Goal: Entertainment & Leisure: Consume media (video, audio)

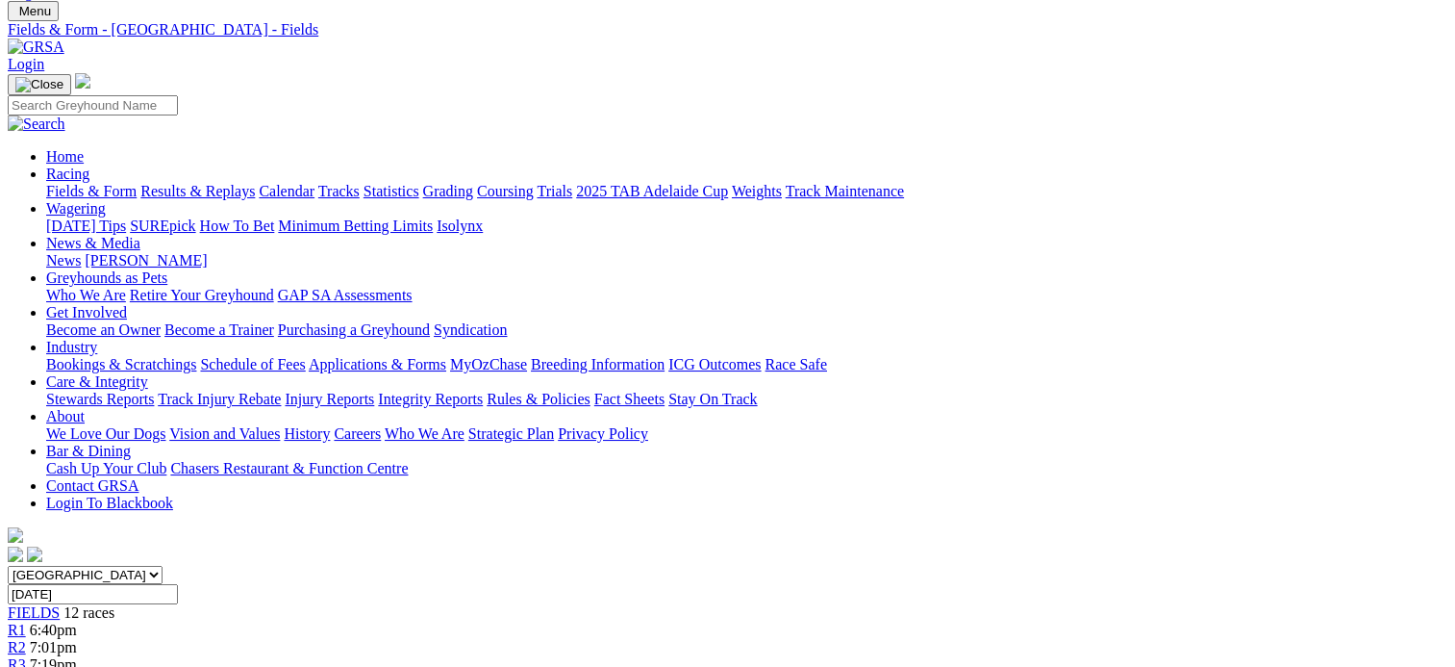
scroll to position [19, 0]
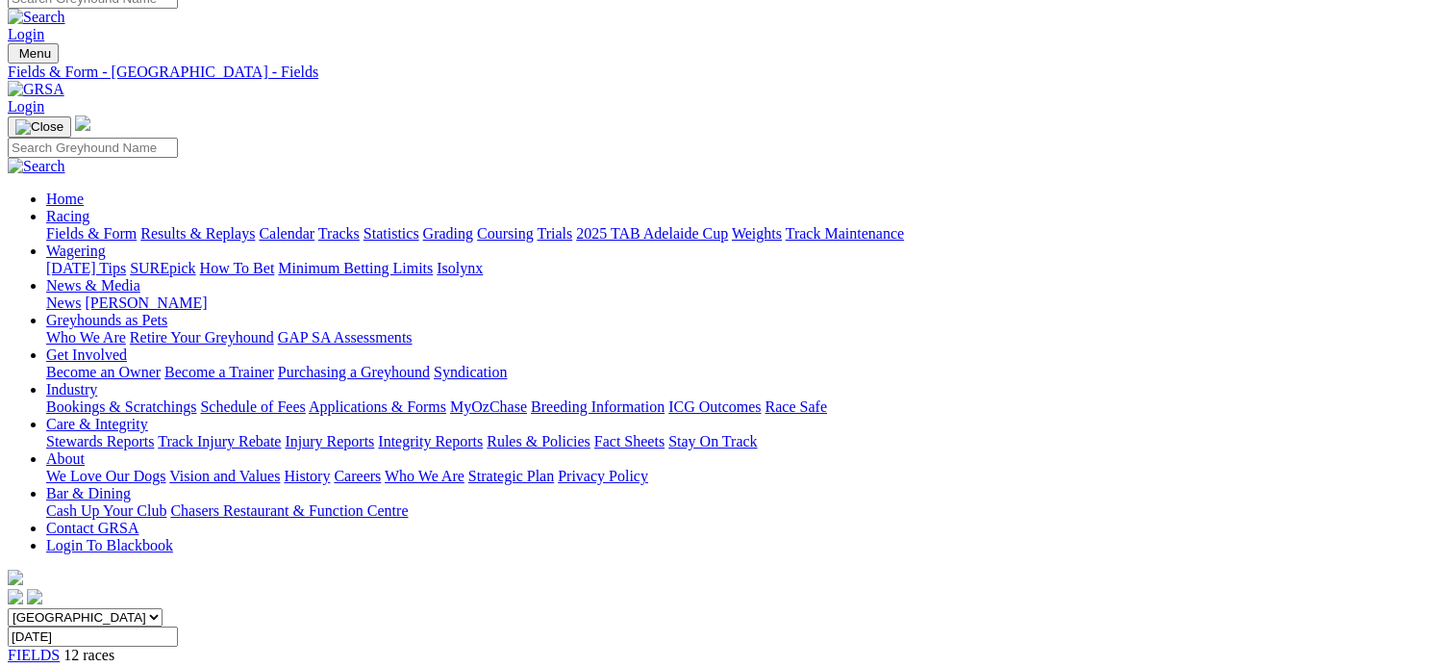
click at [242, 225] on link "Results & Replays" at bounding box center [197, 233] width 114 height 16
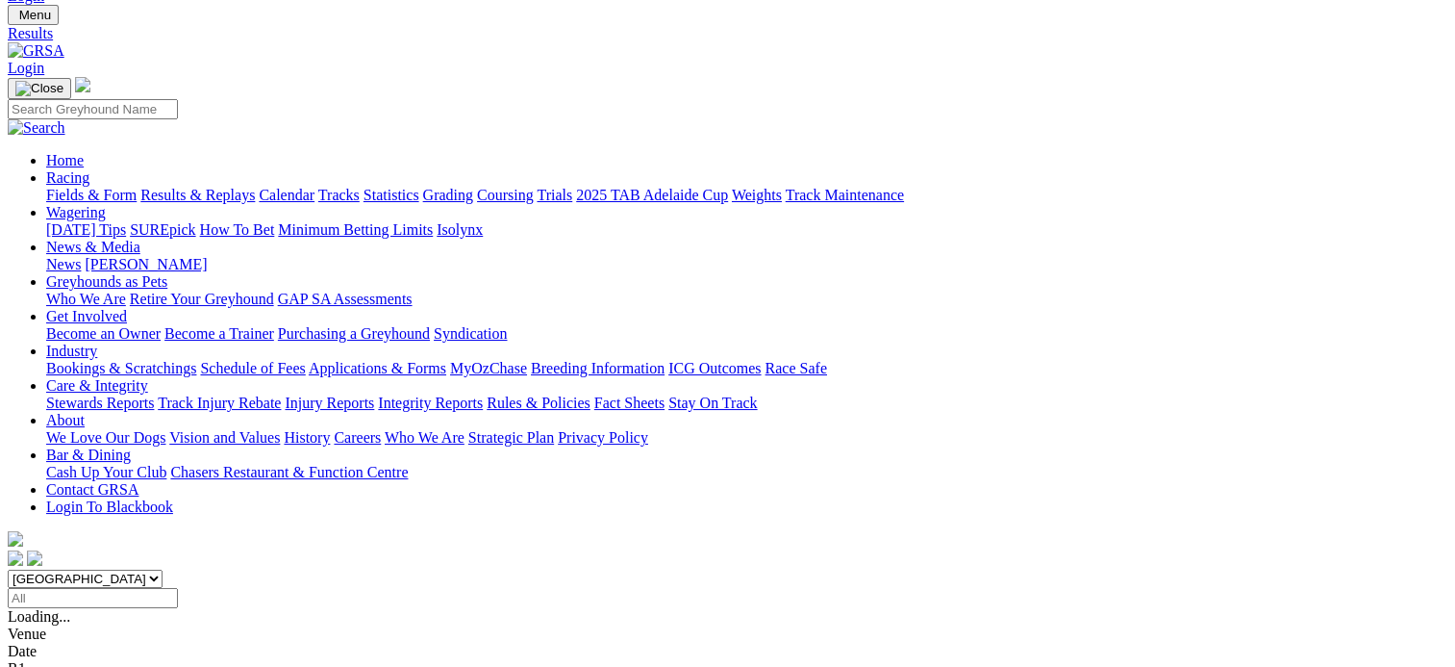
scroll to position [62, 0]
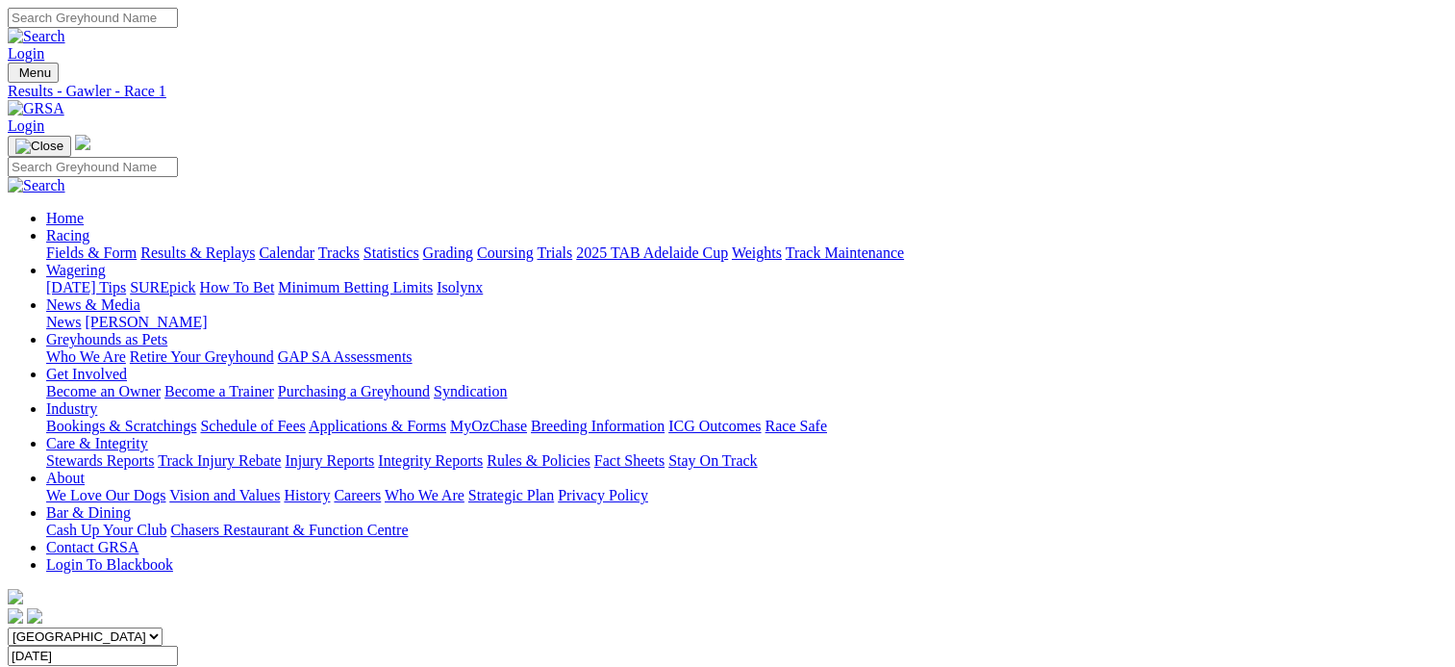
drag, startPoint x: 0, startPoint y: 0, endPoint x: 212, endPoint y: 239, distance: 318.9
click at [163, 627] on select "[GEOGRAPHIC_DATA] [GEOGRAPHIC_DATA] [GEOGRAPHIC_DATA] [GEOGRAPHIC_DATA] [GEOGRA…" at bounding box center [85, 636] width 155 height 18
click at [133, 666] on span "8 races" at bounding box center [110, 674] width 43 height 16
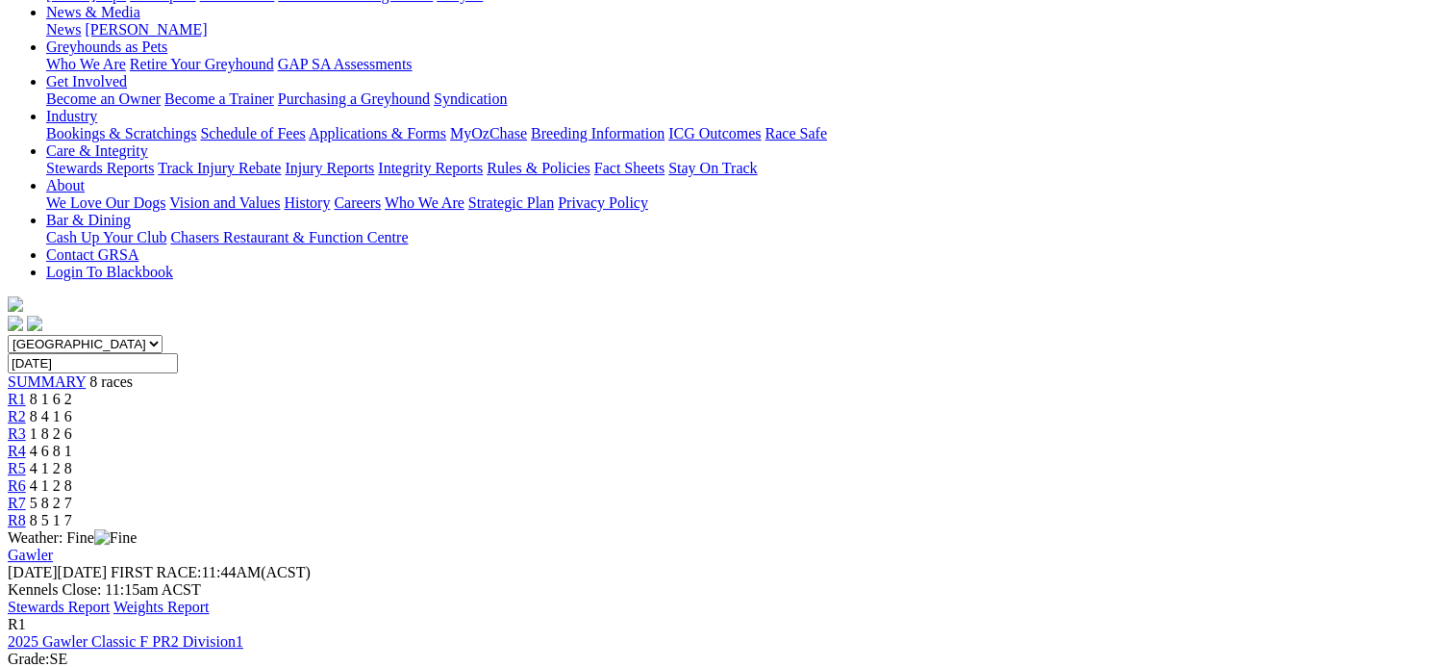
scroll to position [292, 0]
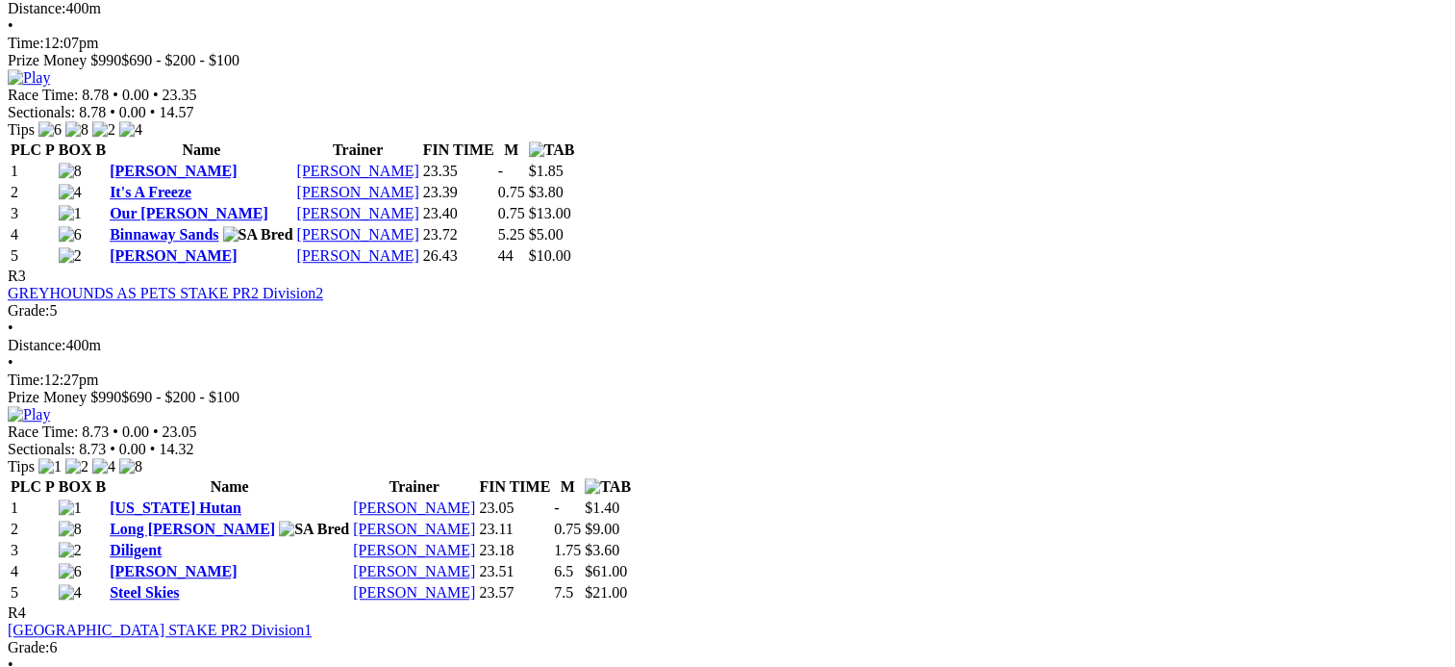
scroll to position [1315, 0]
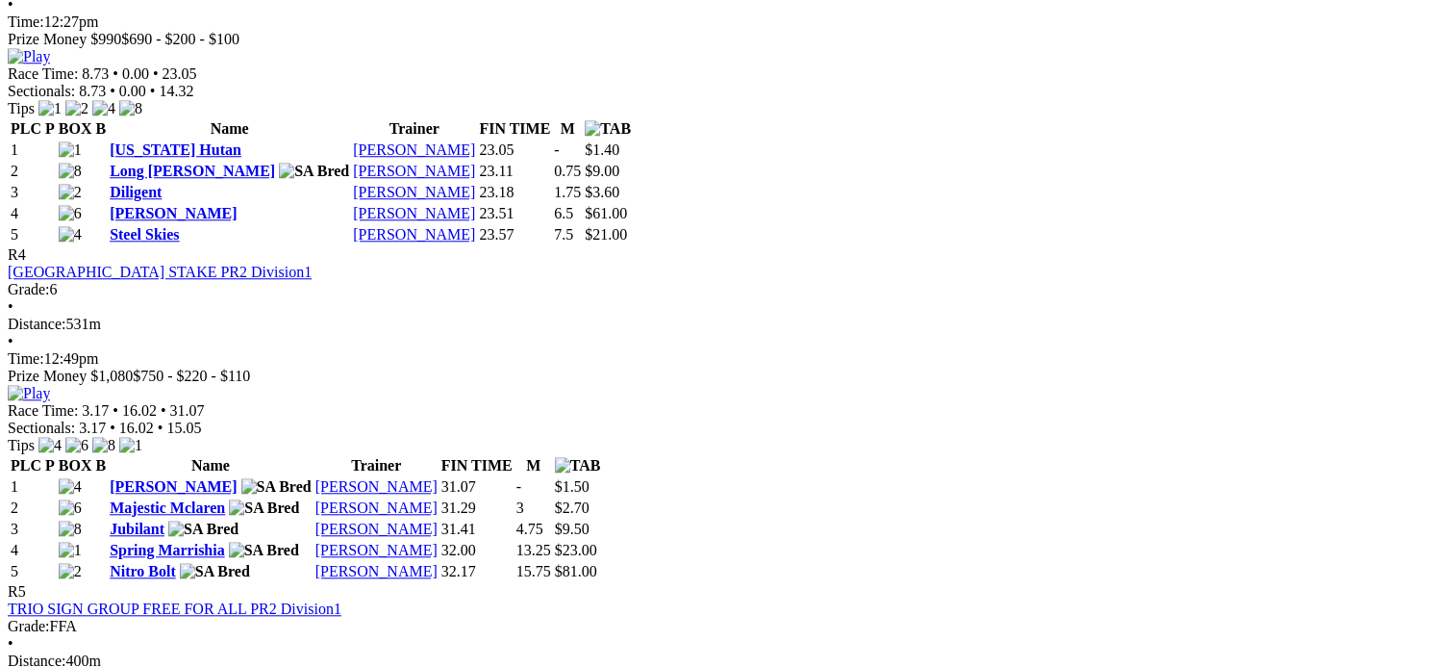
scroll to position [1674, 0]
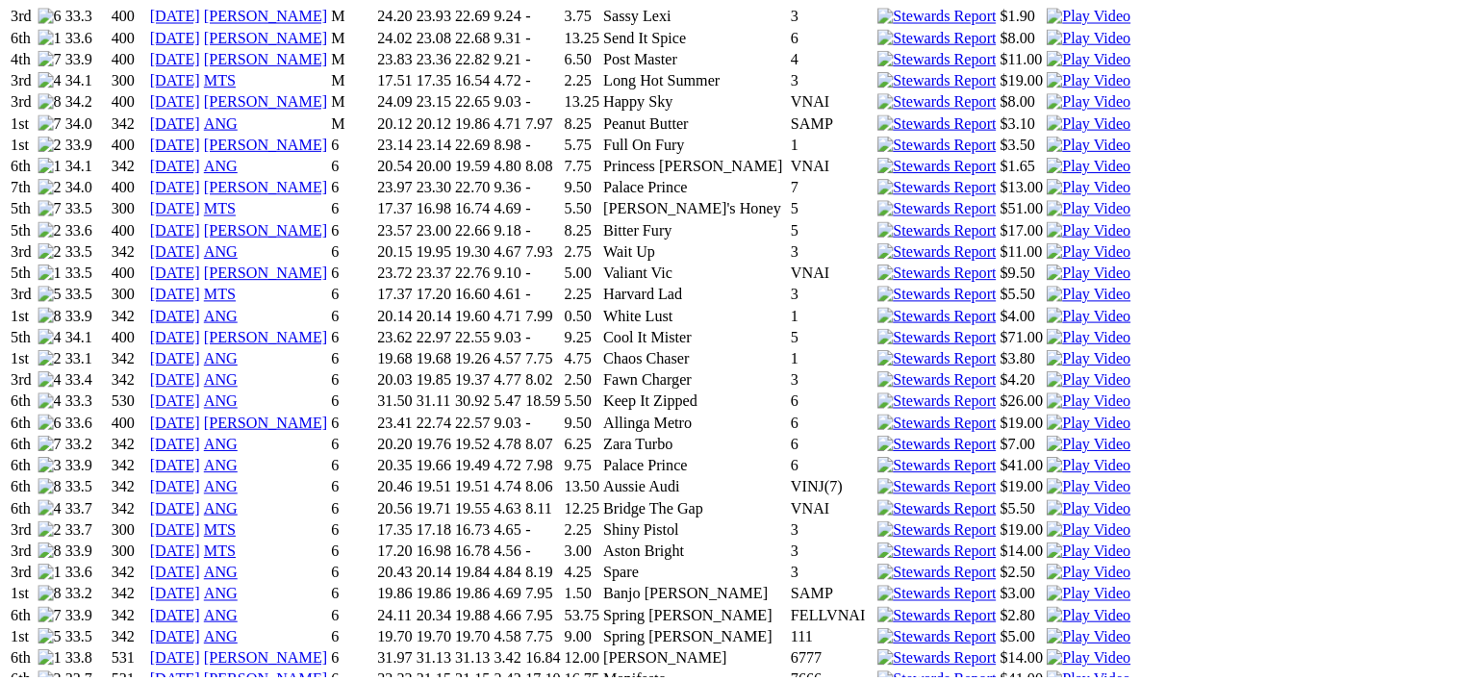
scroll to position [1468, 0]
